Goal: Transaction & Acquisition: Purchase product/service

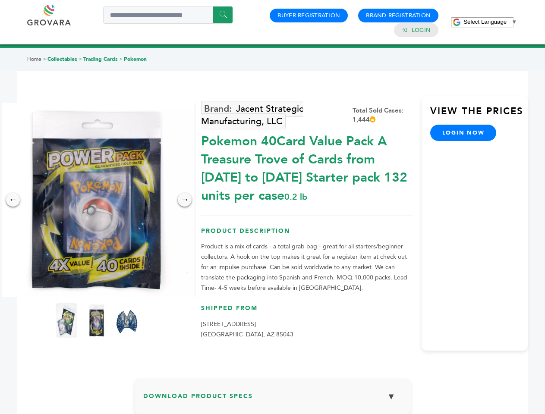
click at [490, 22] on span "Select Language" at bounding box center [484, 22] width 43 height 6
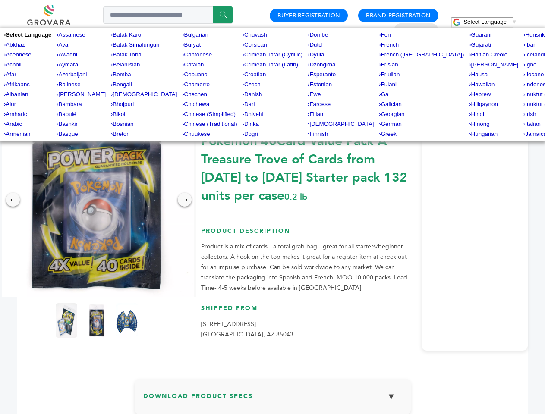
click at [97, 200] on img at bounding box center [97, 200] width 194 height 194
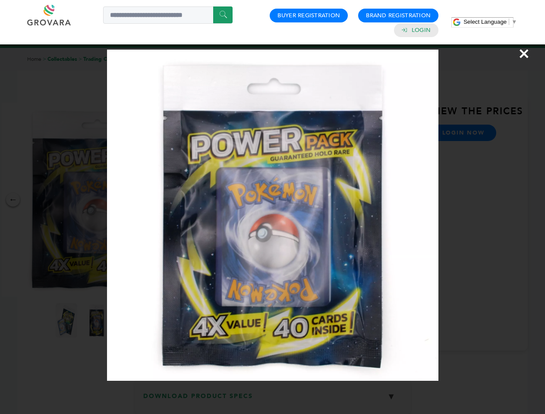
click at [13, 200] on div "×" at bounding box center [272, 207] width 545 height 414
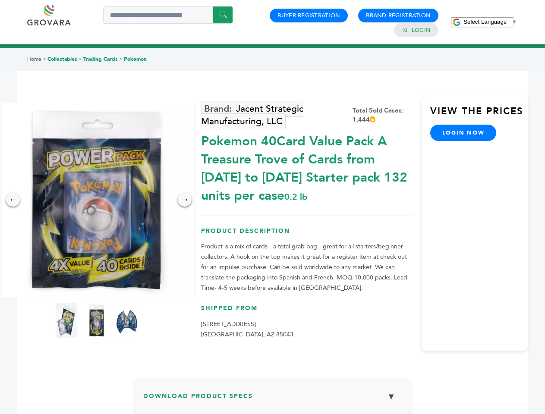
click at [185, 200] on div "→" at bounding box center [185, 200] width 14 height 14
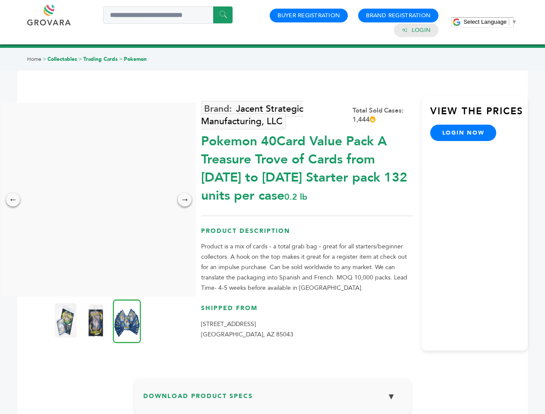
click at [66, 320] on img at bounding box center [66, 320] width 22 height 34
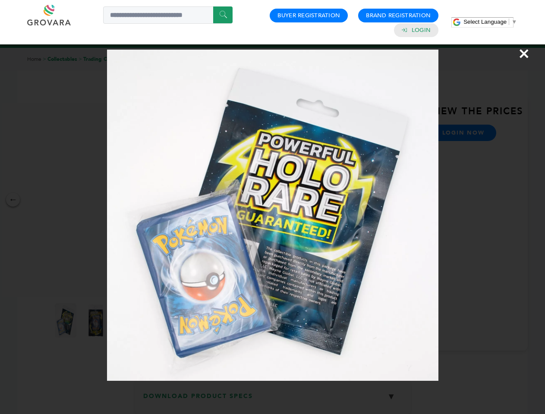
click at [97, 320] on div "×" at bounding box center [272, 207] width 545 height 414
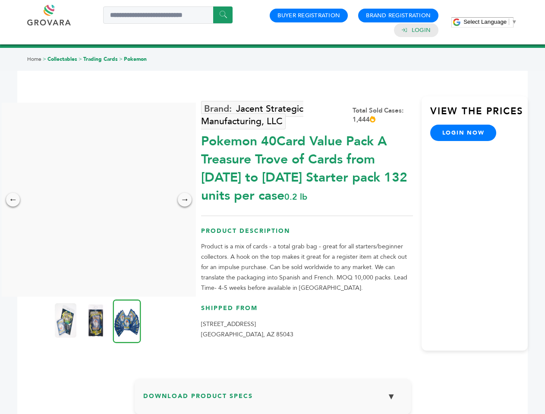
click at [127, 320] on img at bounding box center [127, 321] width 28 height 44
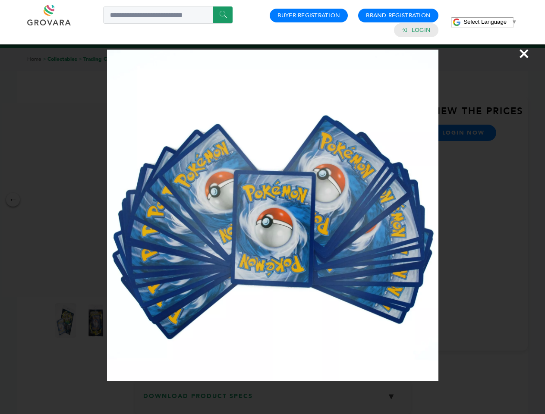
click at [272, 400] on div "×" at bounding box center [272, 207] width 545 height 414
